Goal: Check status: Check status

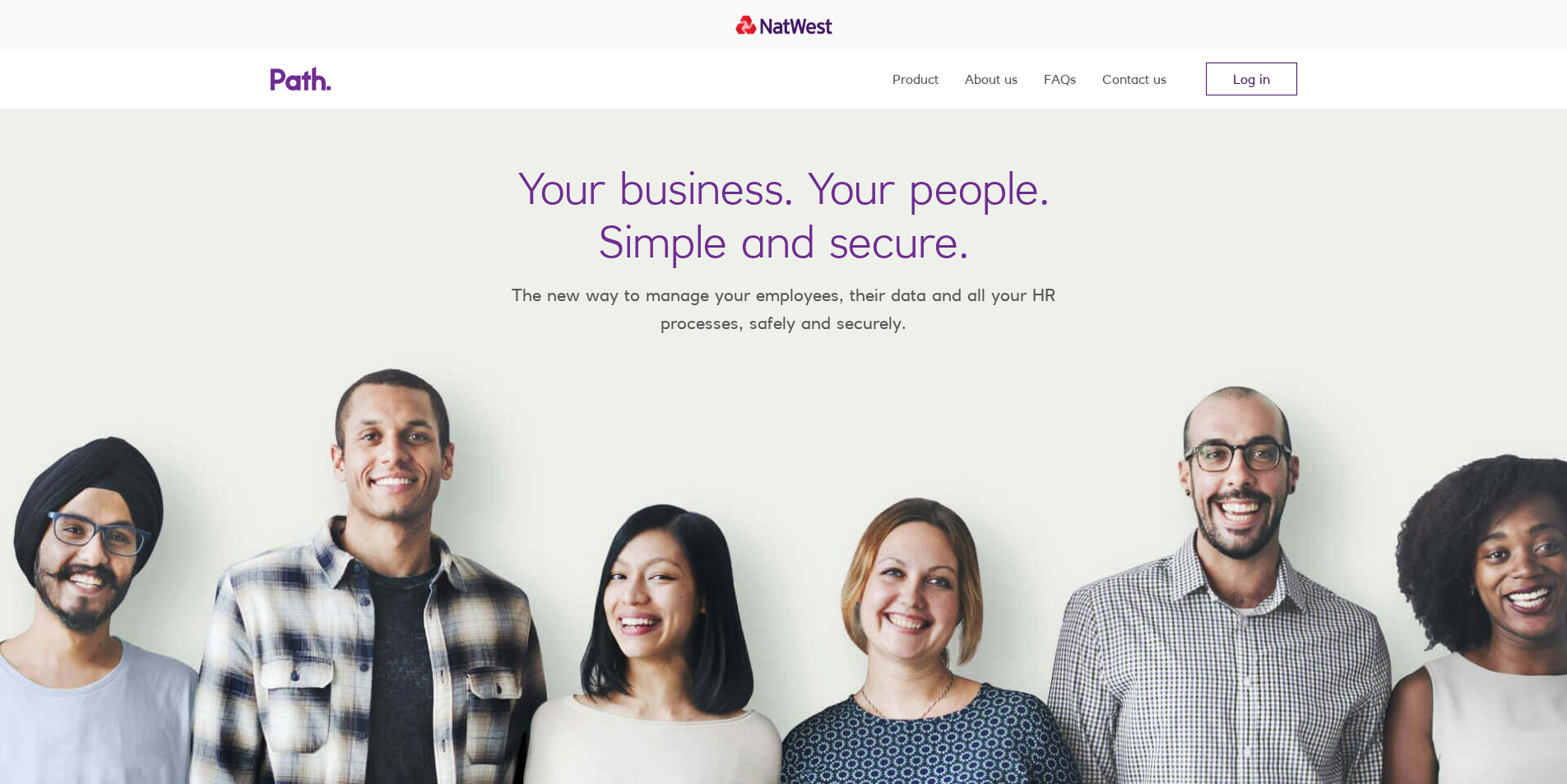
click at [1241, 79] on link "Log in" at bounding box center [1252, 79] width 91 height 33
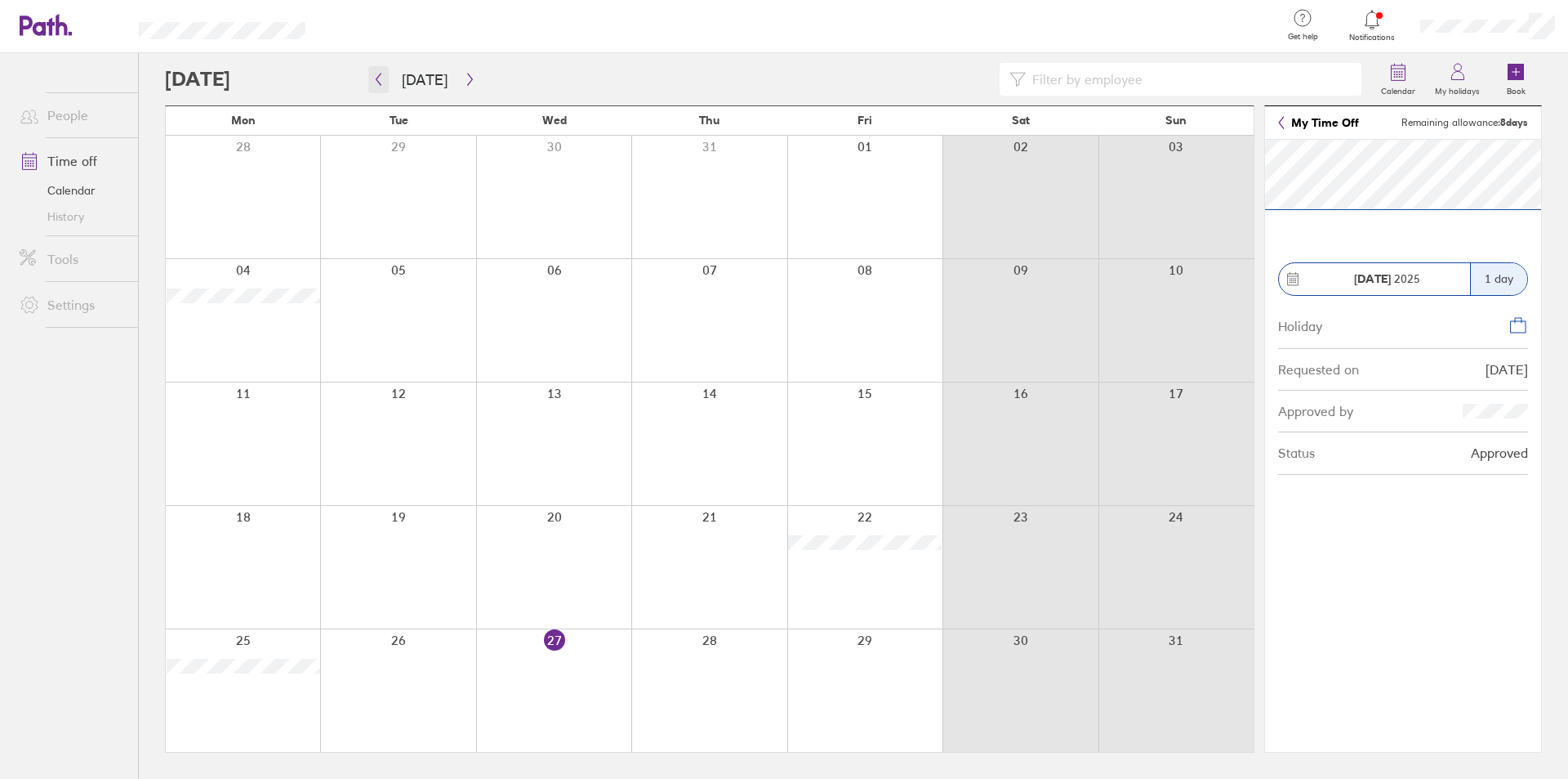
click at [372, 78] on icon "button" at bounding box center [378, 79] width 12 height 13
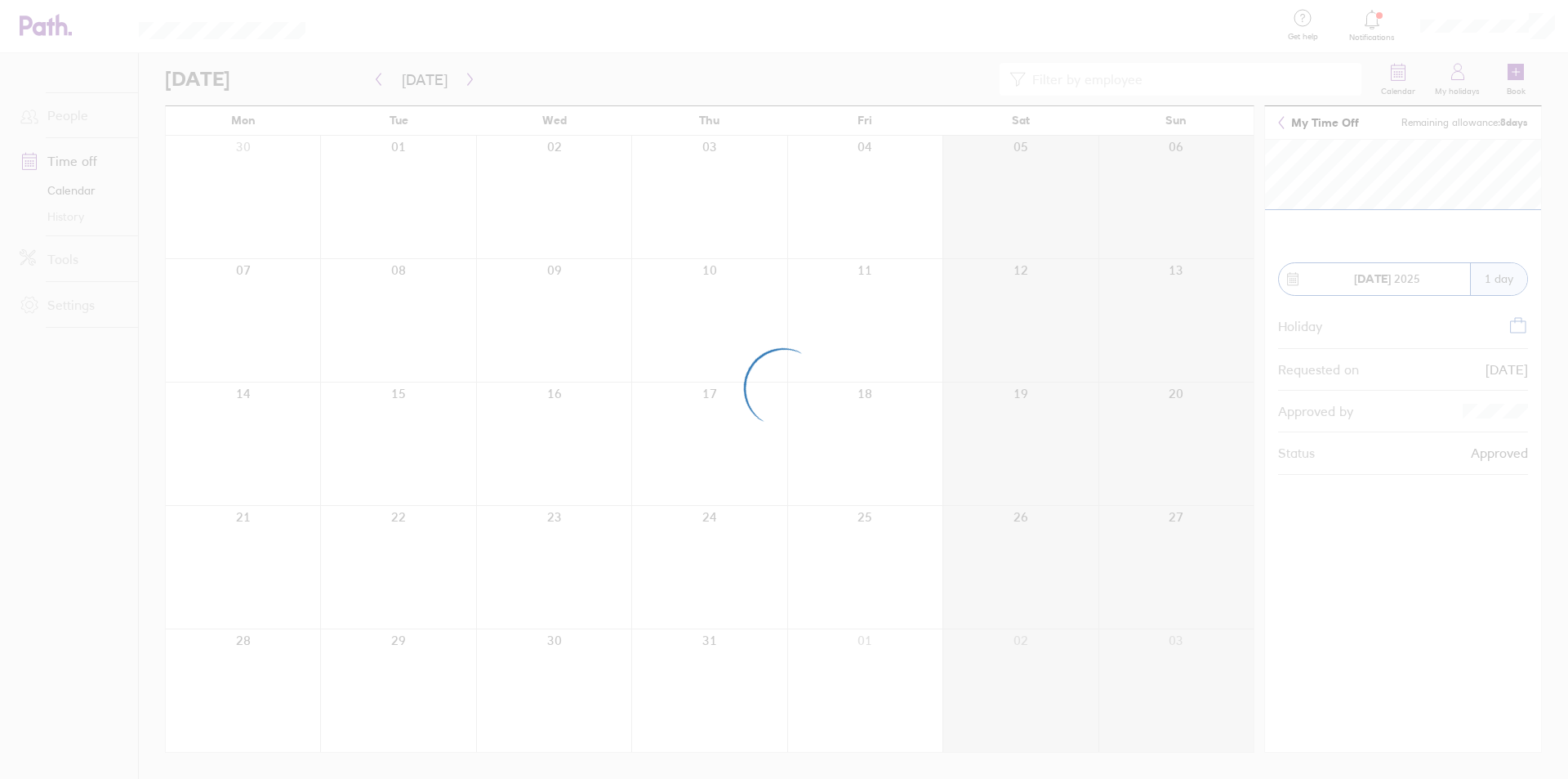
click at [463, 75] on div at bounding box center [784, 390] width 1568 height 779
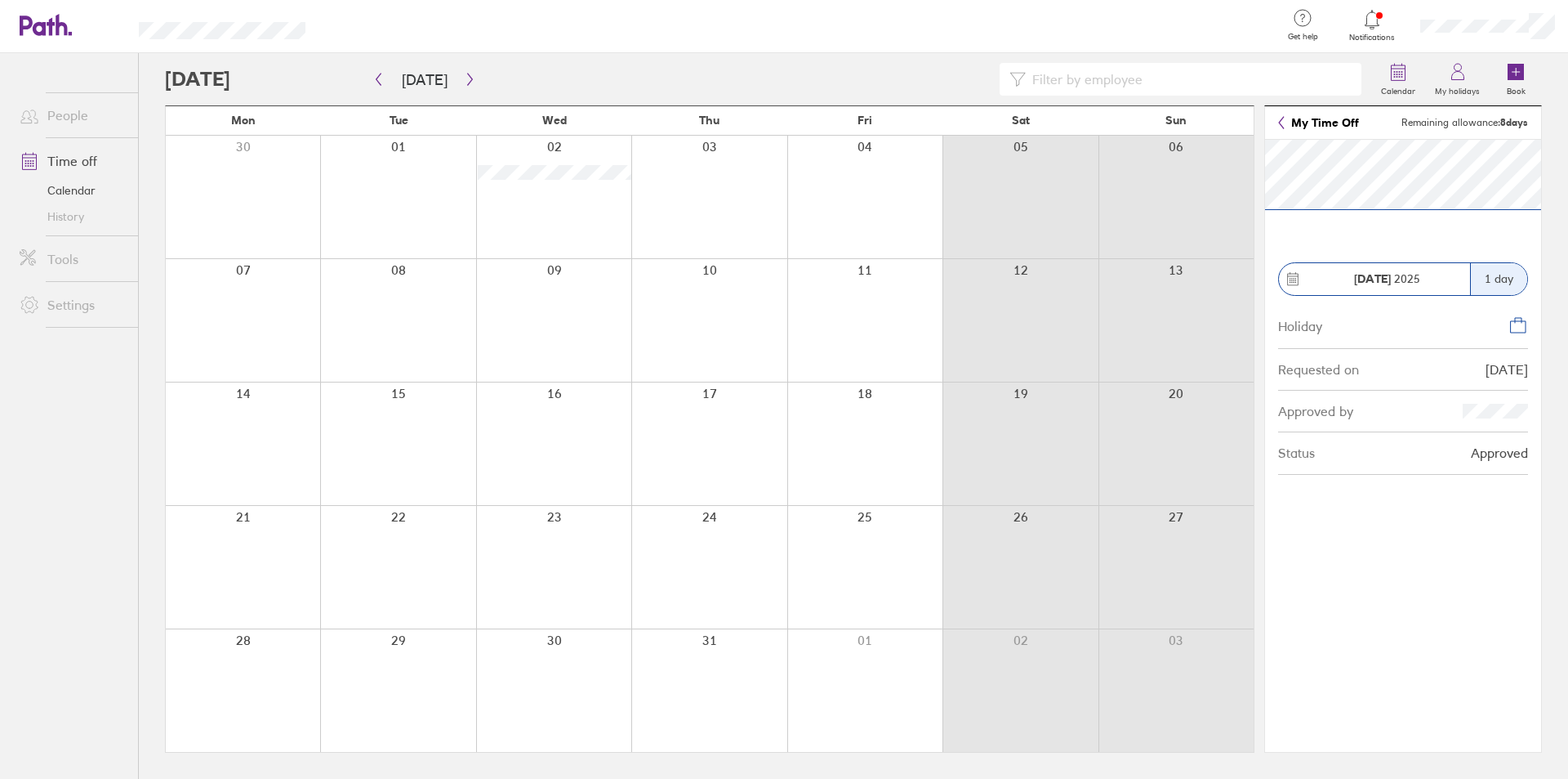
click at [489, 85] on div at bounding box center [768, 79] width 1207 height 33
click at [464, 80] on icon "button" at bounding box center [470, 79] width 12 height 13
